Goal: Task Accomplishment & Management: Manage account settings

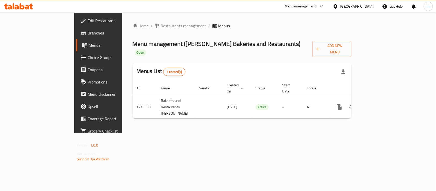
click at [88, 59] on span "Choice Groups" at bounding box center [115, 57] width 55 height 6
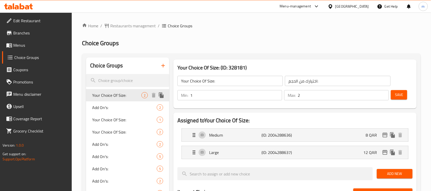
click at [146, 98] on div "2" at bounding box center [144, 95] width 6 height 6
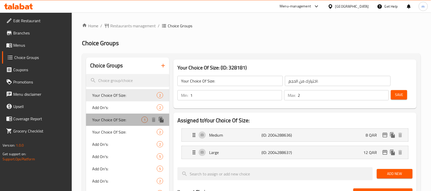
click at [110, 120] on span "Your Choice Of Size:" at bounding box center [116, 120] width 49 height 6
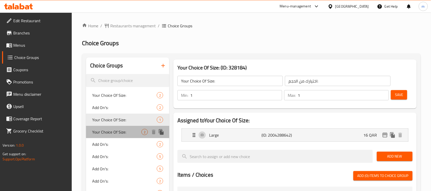
click at [117, 134] on span "Your Choice Of Size:" at bounding box center [116, 132] width 49 height 6
type input "2"
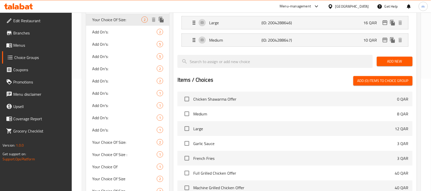
scroll to position [128, 0]
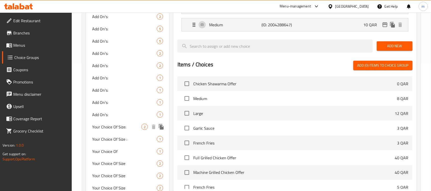
click at [117, 127] on span "Your Choice Of Size:" at bounding box center [116, 127] width 49 height 6
type input "اختيارك من الحجم :"
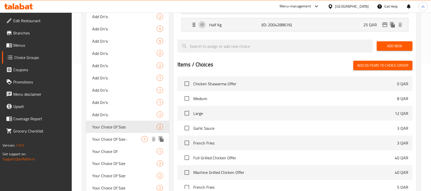
click at [114, 136] on span "Your Choice Of Size :" at bounding box center [116, 139] width 49 height 6
type input "Your Choice Of Size :"
type input "1"
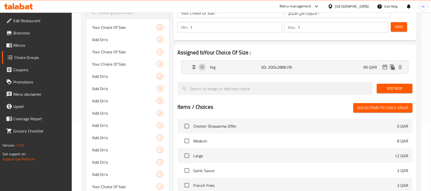
scroll to position [64, 0]
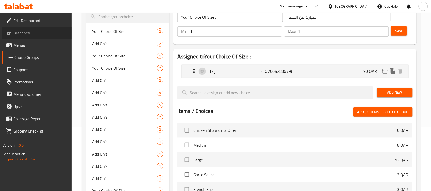
click at [29, 30] on span "Branches" at bounding box center [40, 33] width 55 height 6
